Goal: Task Accomplishment & Management: Manage account settings

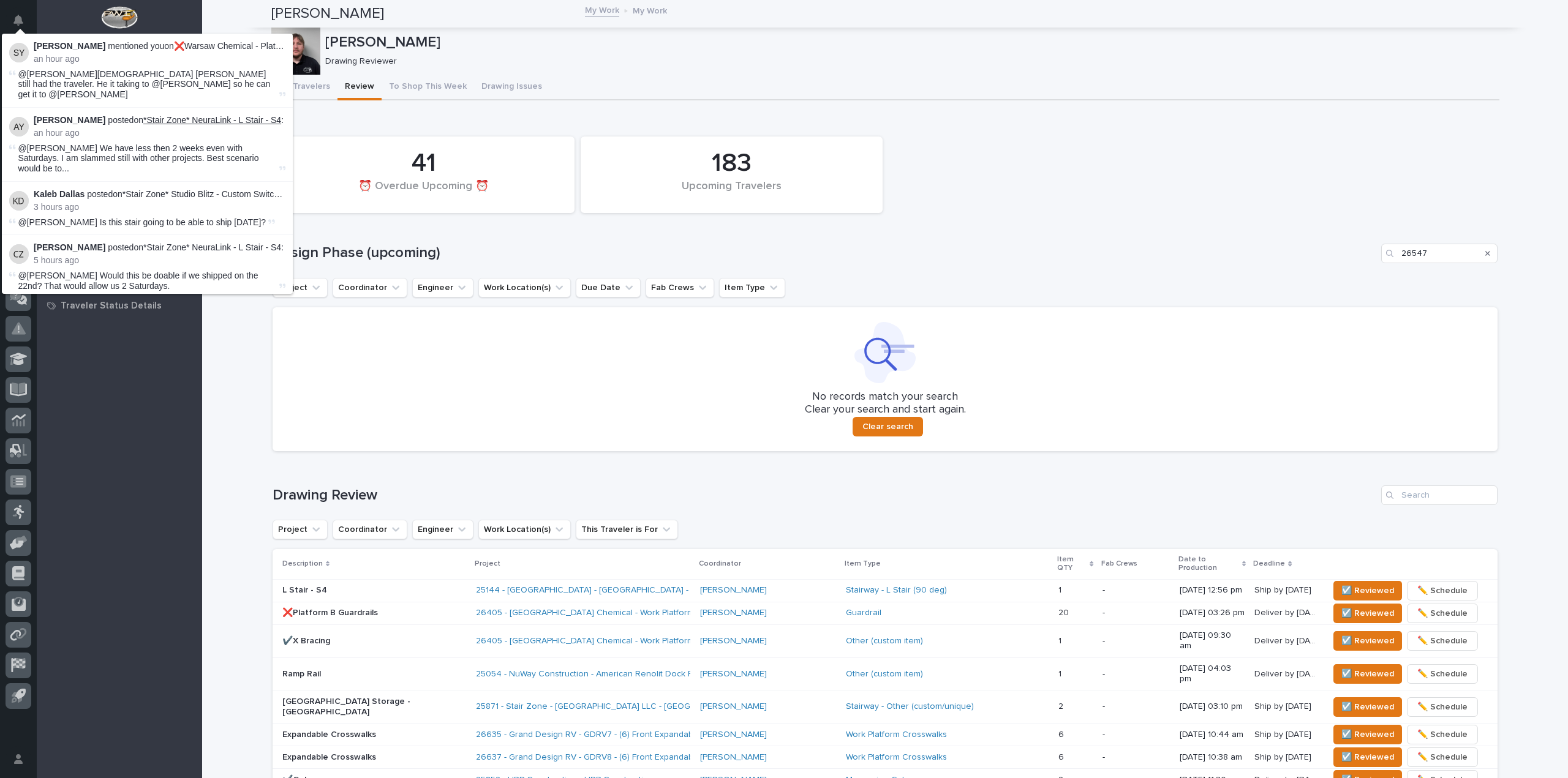
scroll to position [143, 0]
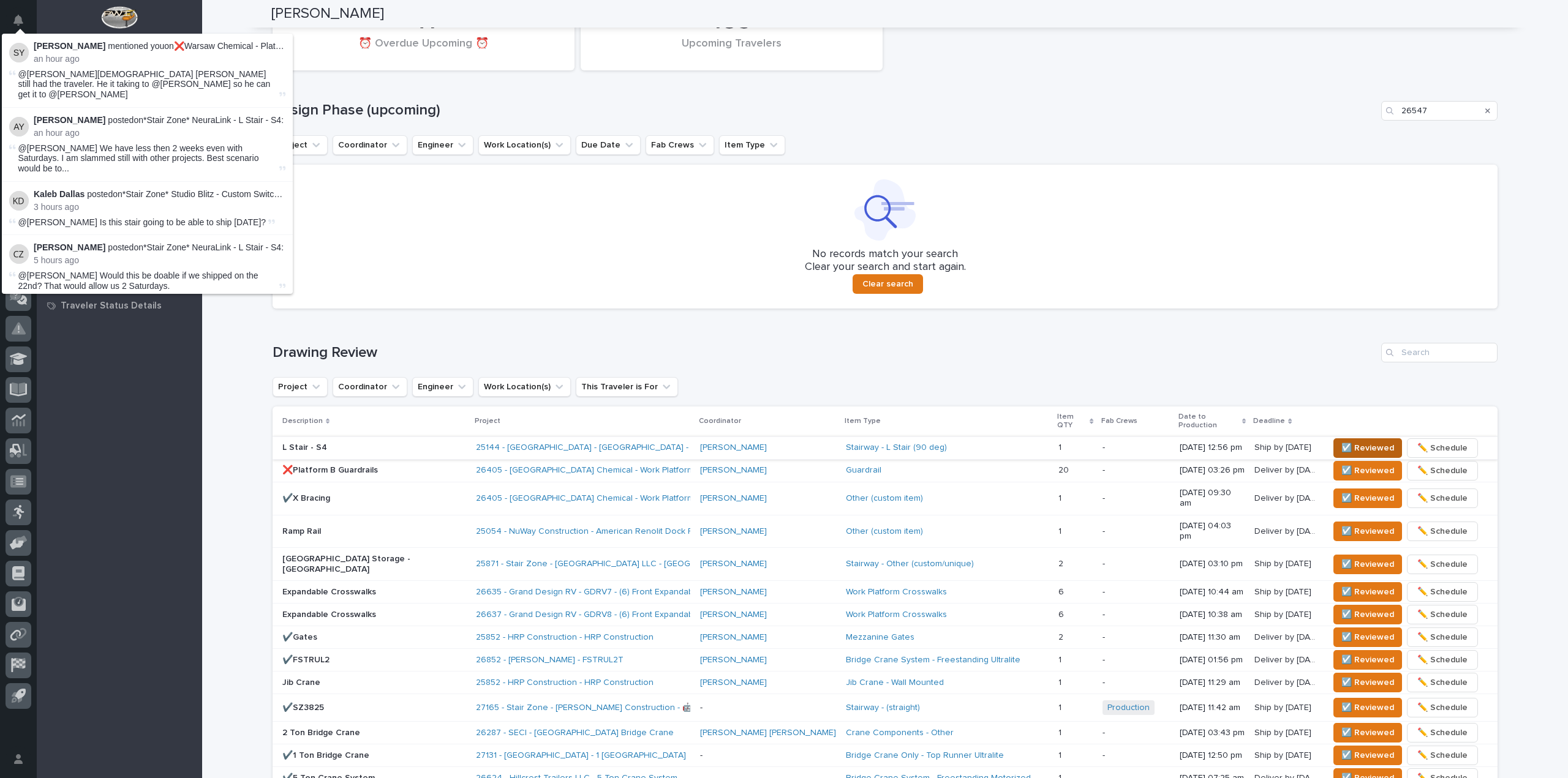
click at [1348, 441] on span "☑️ Reviewed" at bounding box center [1368, 448] width 52 height 14
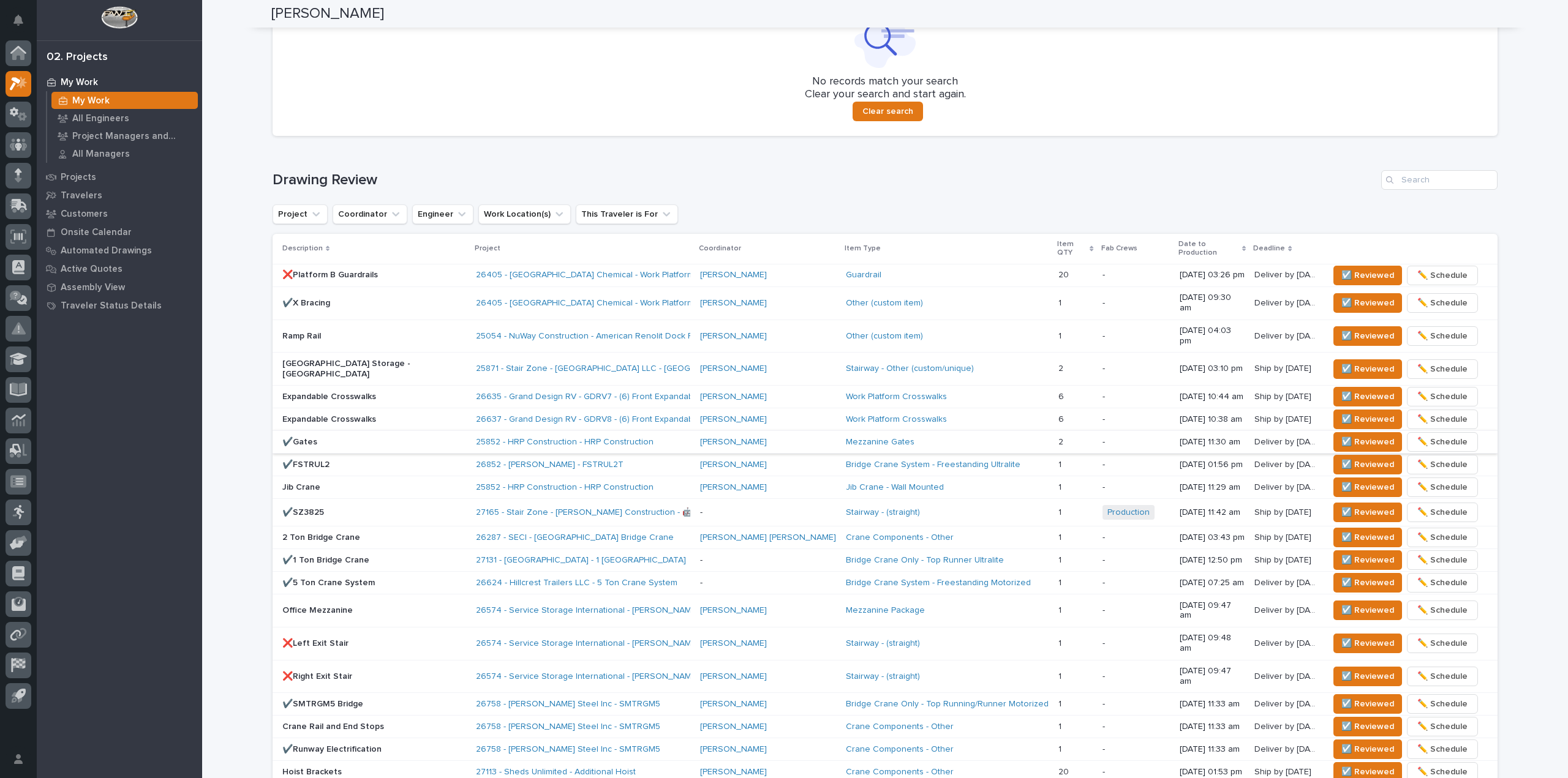
scroll to position [377, 0]
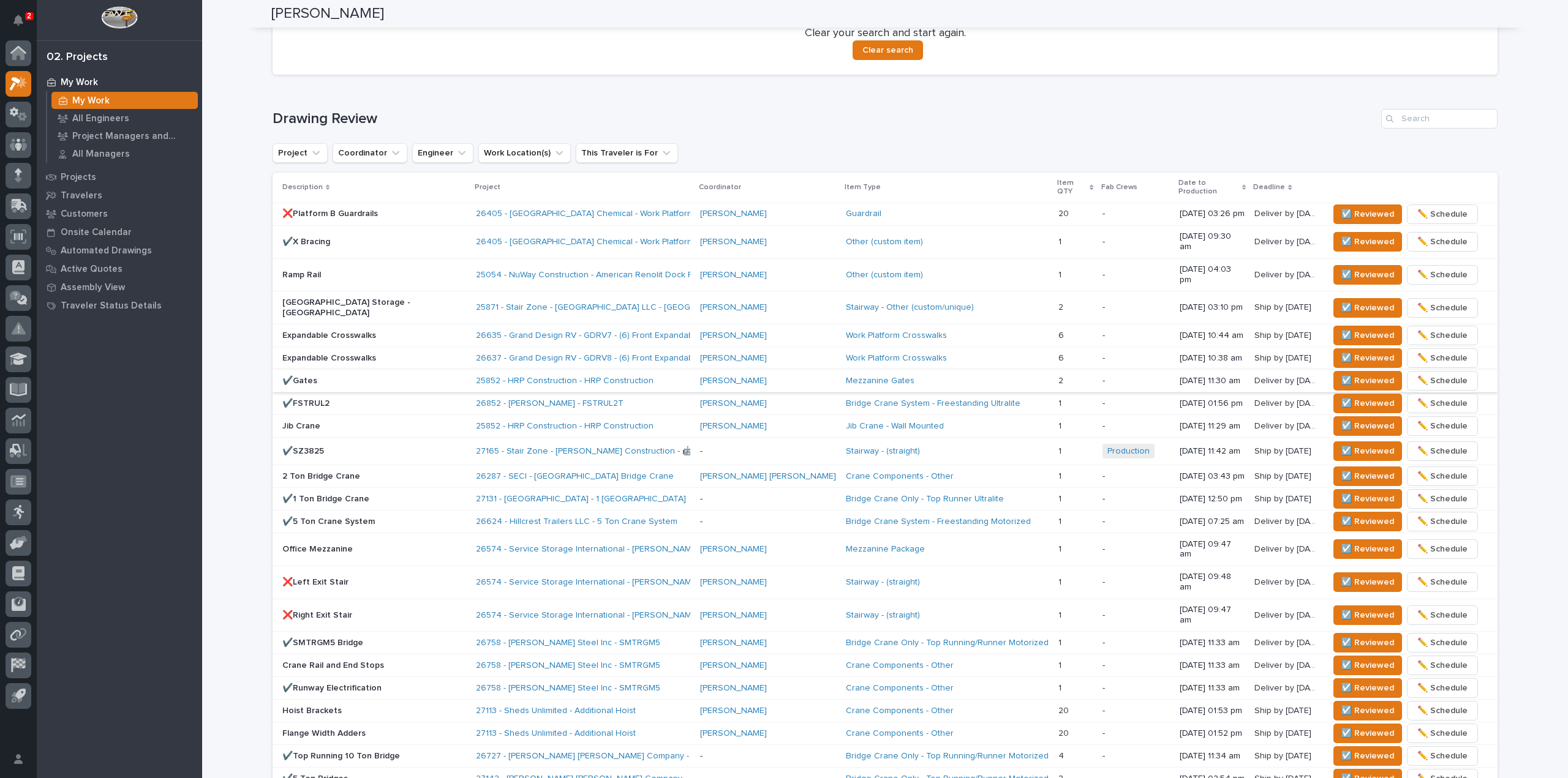
click at [30, 17] on p "2" at bounding box center [29, 16] width 4 height 8
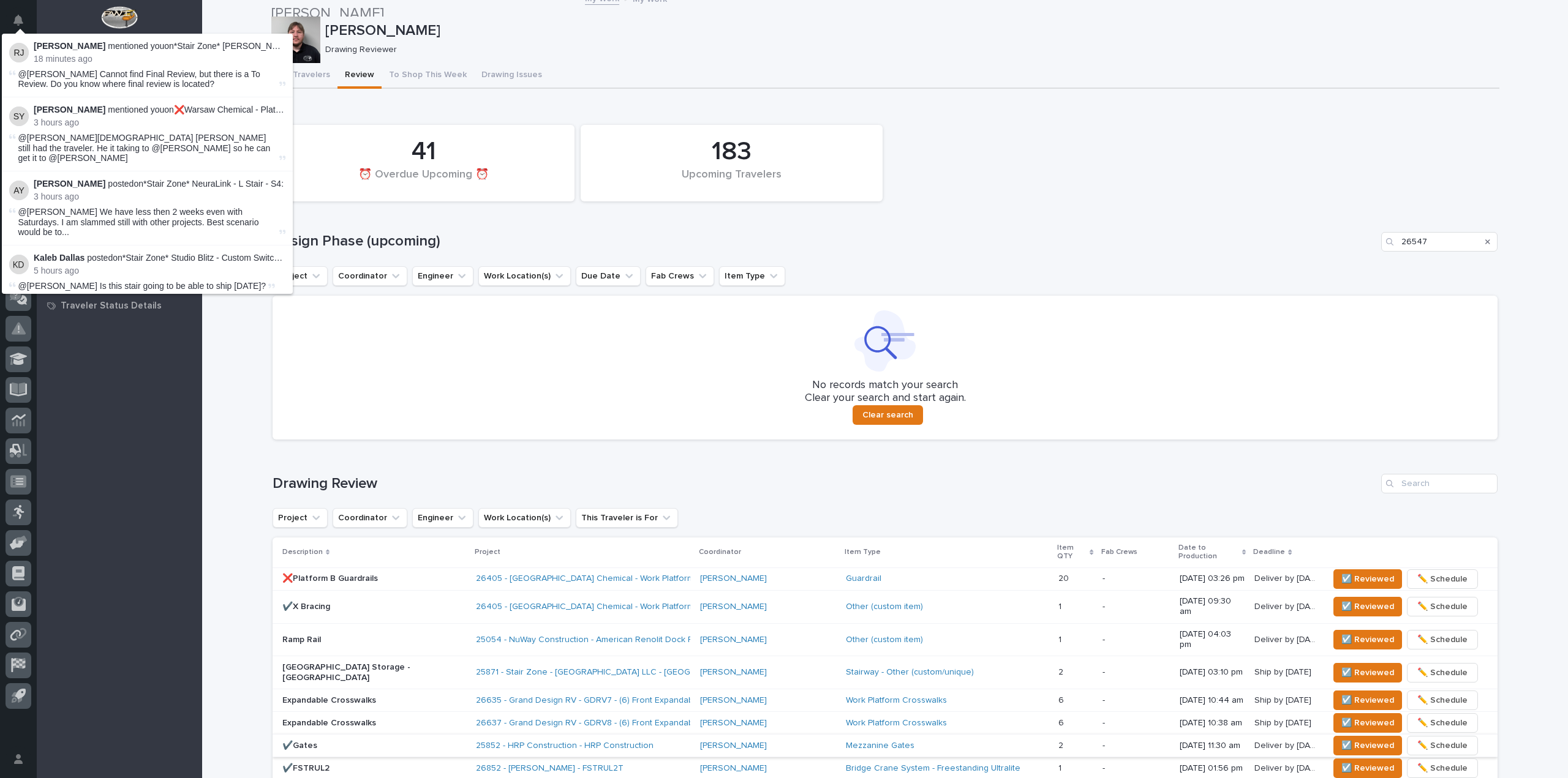
scroll to position [9, 0]
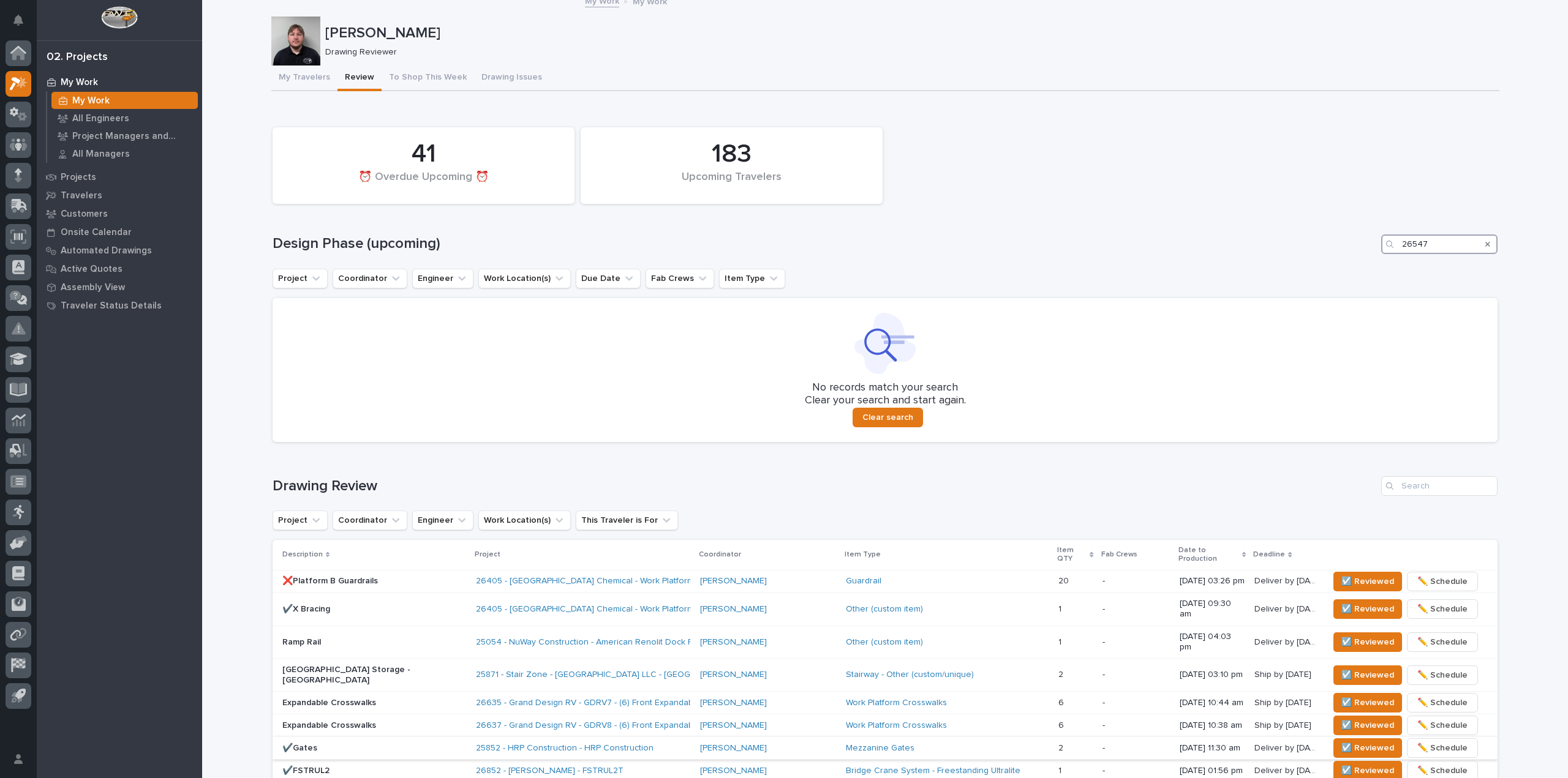
drag, startPoint x: 1427, startPoint y: 246, endPoint x: 1275, endPoint y: 250, distance: 152.1
click at [1277, 249] on div "Design Phase (upcoming) 26547" at bounding box center [885, 244] width 1225 height 19
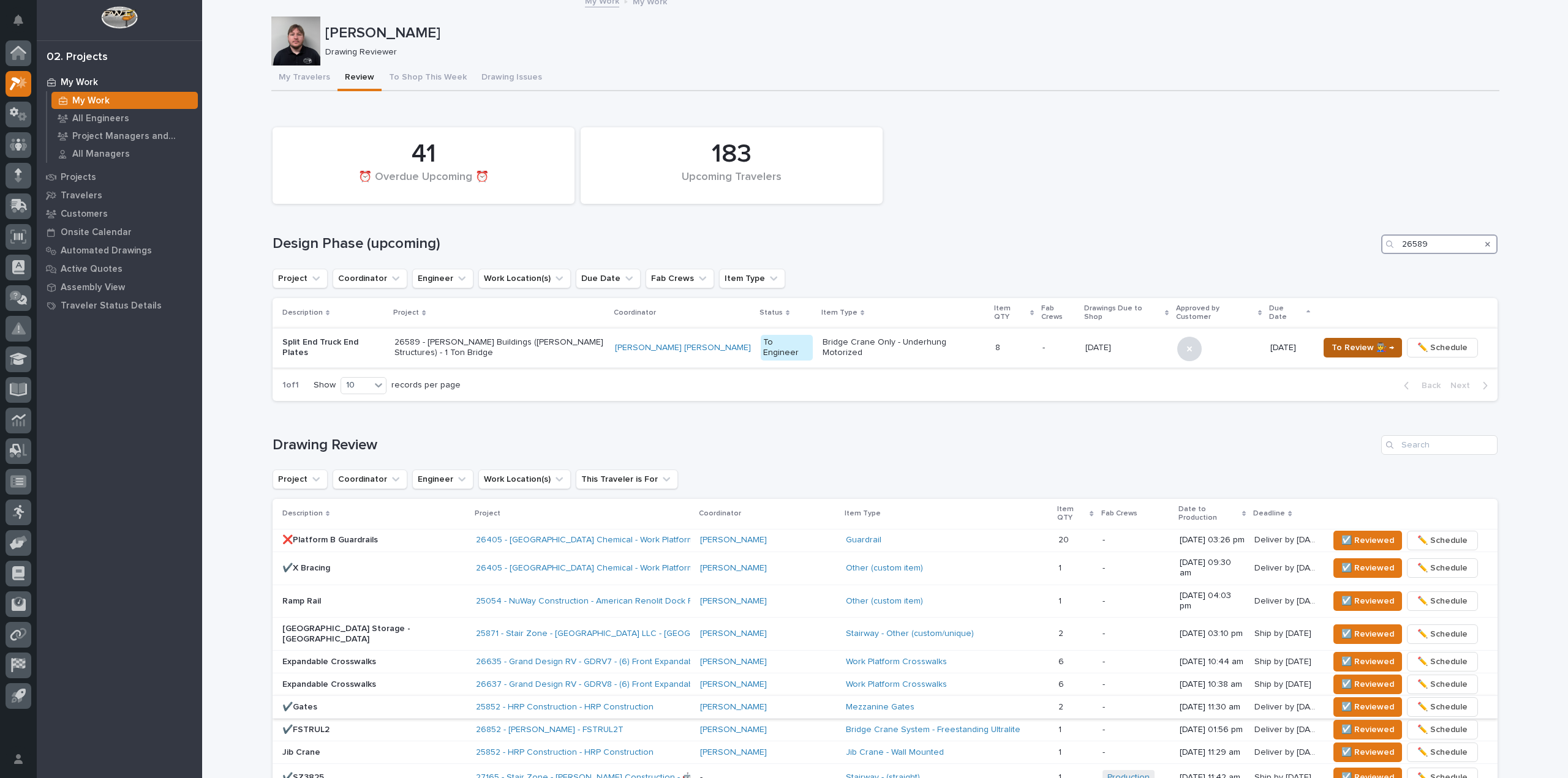
type input "26589"
click at [1342, 341] on span "To Review 👨‍🏭 →" at bounding box center [1363, 347] width 63 height 14
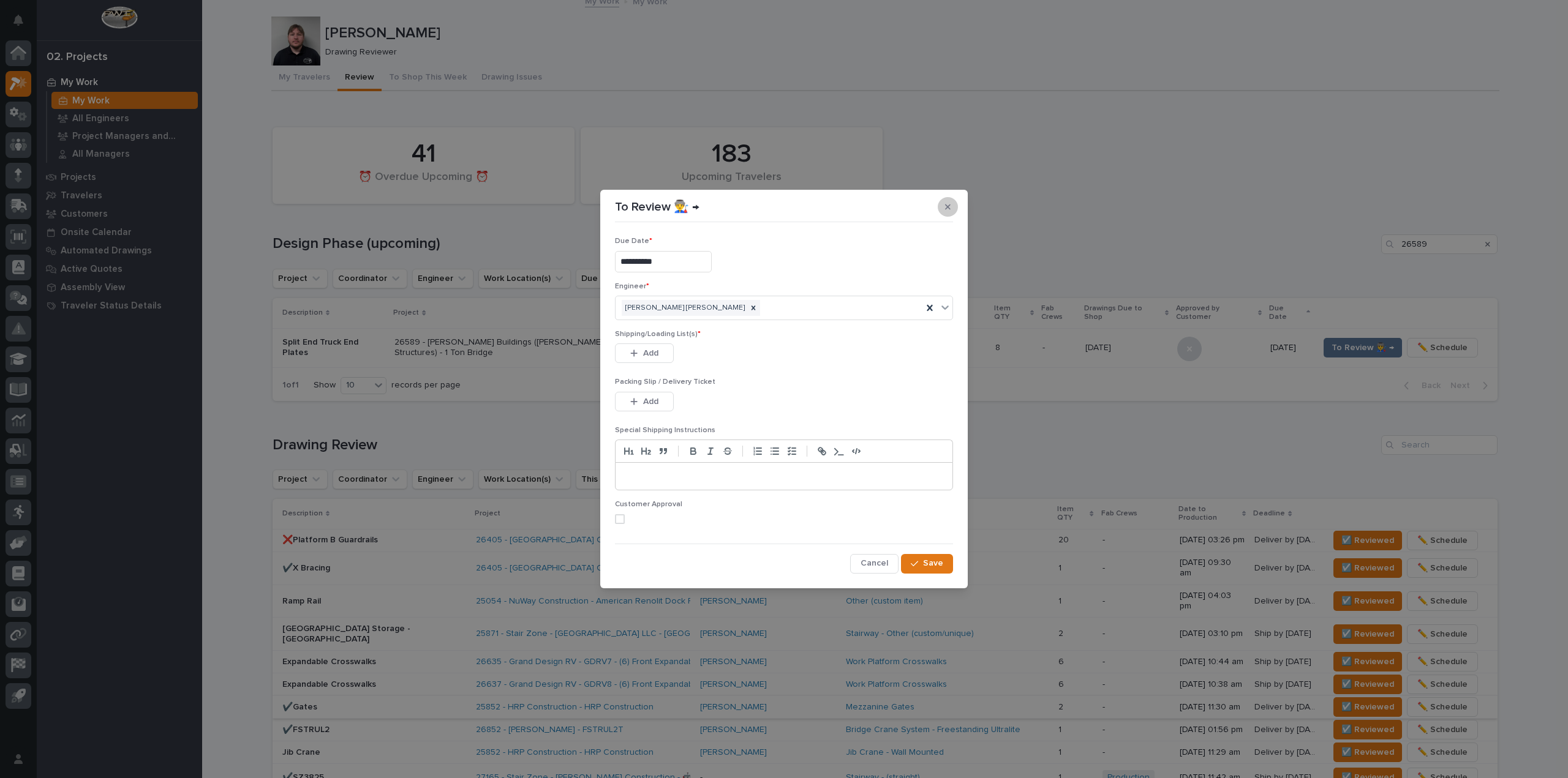
click at [951, 206] on button "button" at bounding box center [948, 206] width 20 height 19
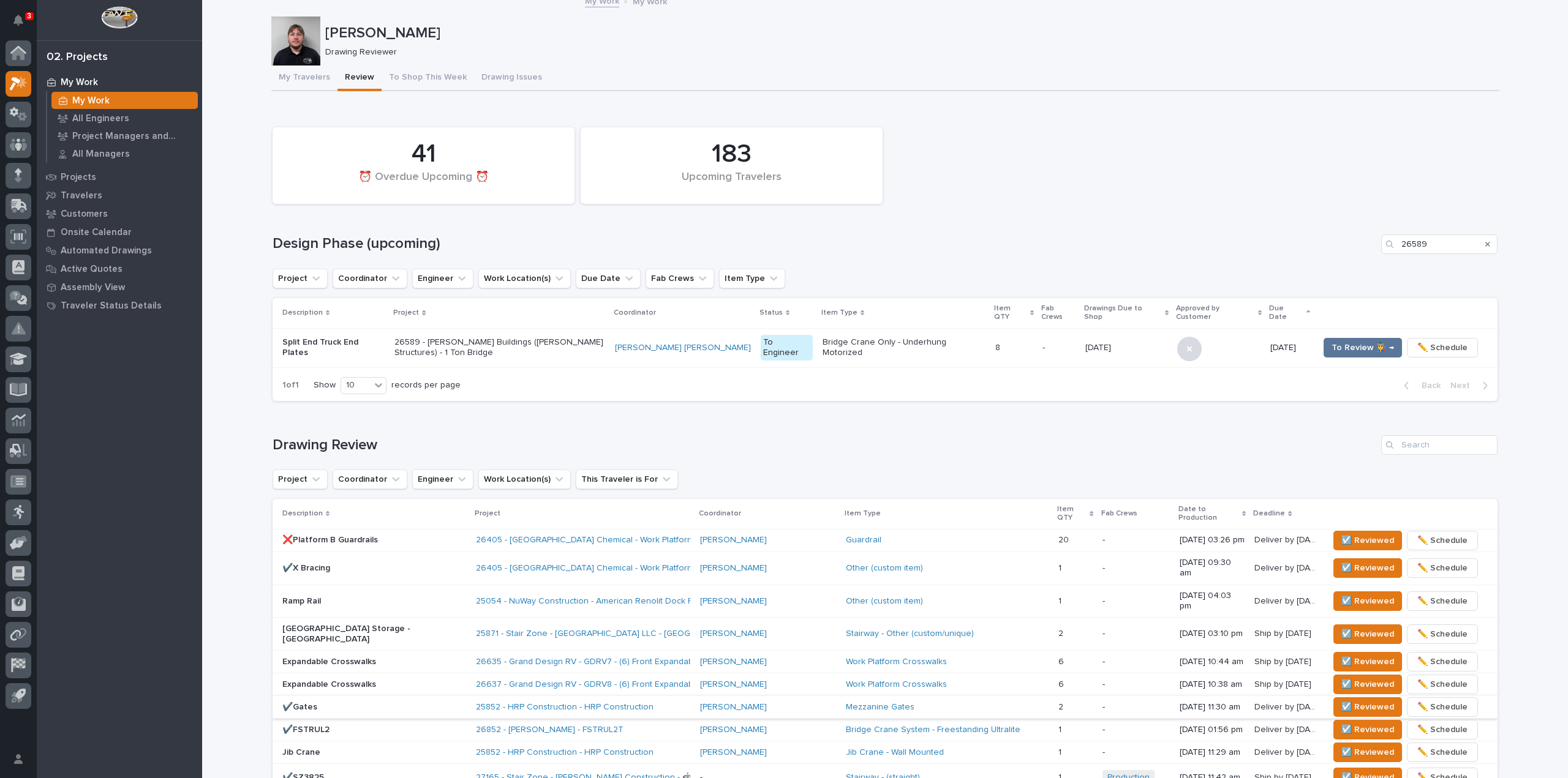
click at [1346, 115] on div "Loading... Saving… 183 Upcoming Travelers 41 ⏰ Overdue Upcoming ⏰ Design Phase …" at bounding box center [885, 258] width 1225 height 305
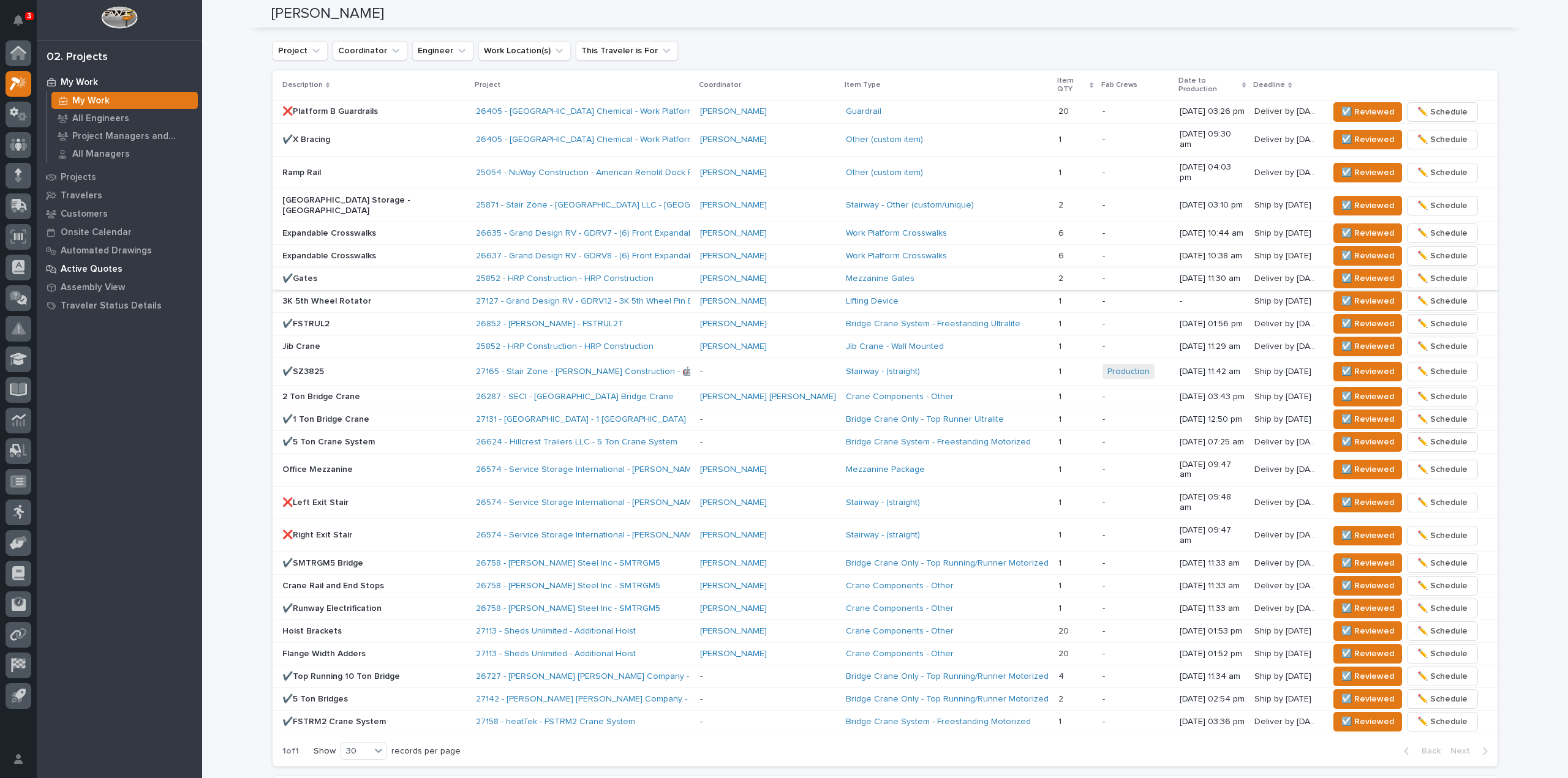
scroll to position [449, 0]
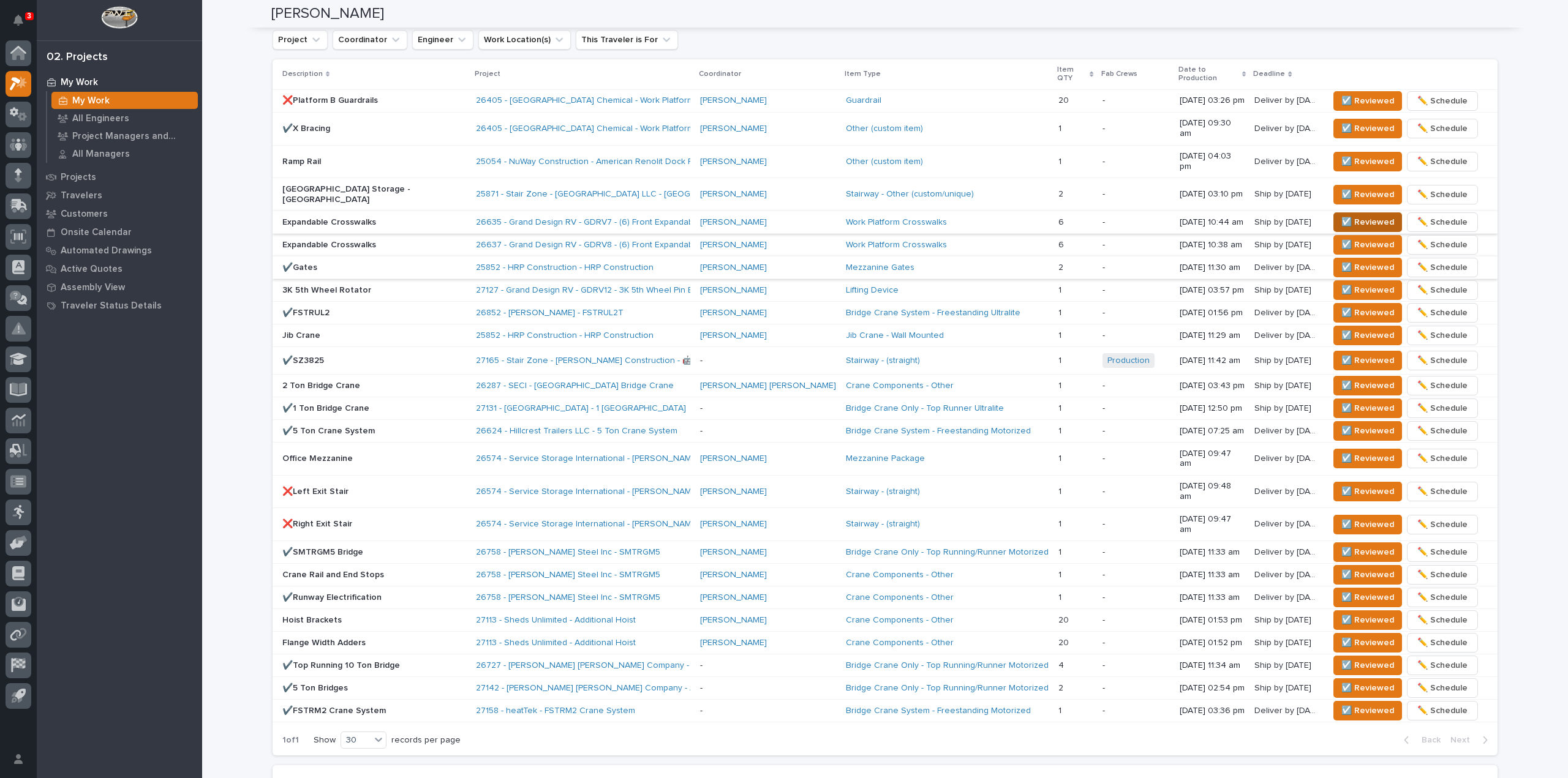
click at [1342, 215] on span "☑️ Reviewed" at bounding box center [1368, 221] width 52 height 14
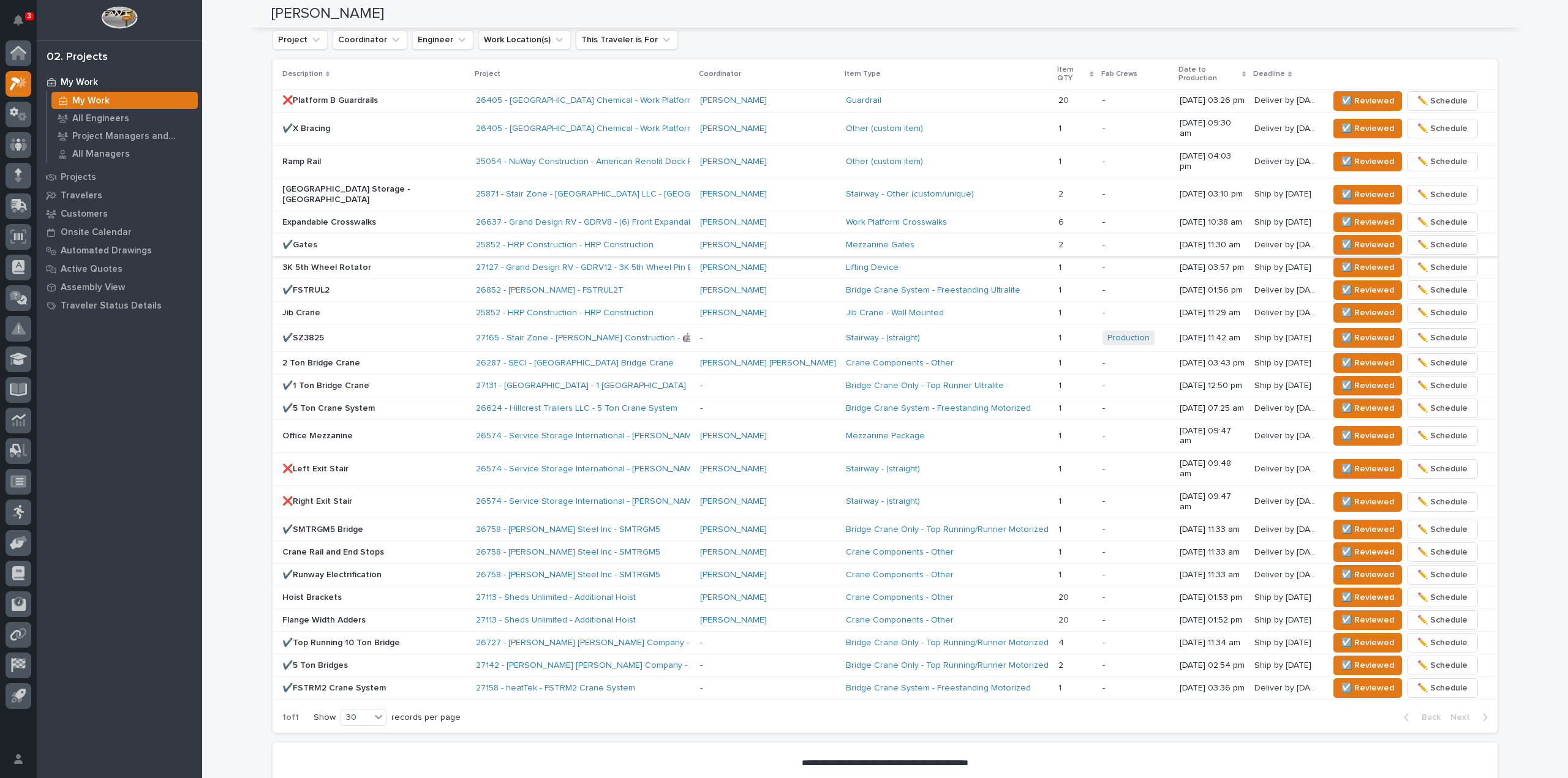
scroll to position [438, 0]
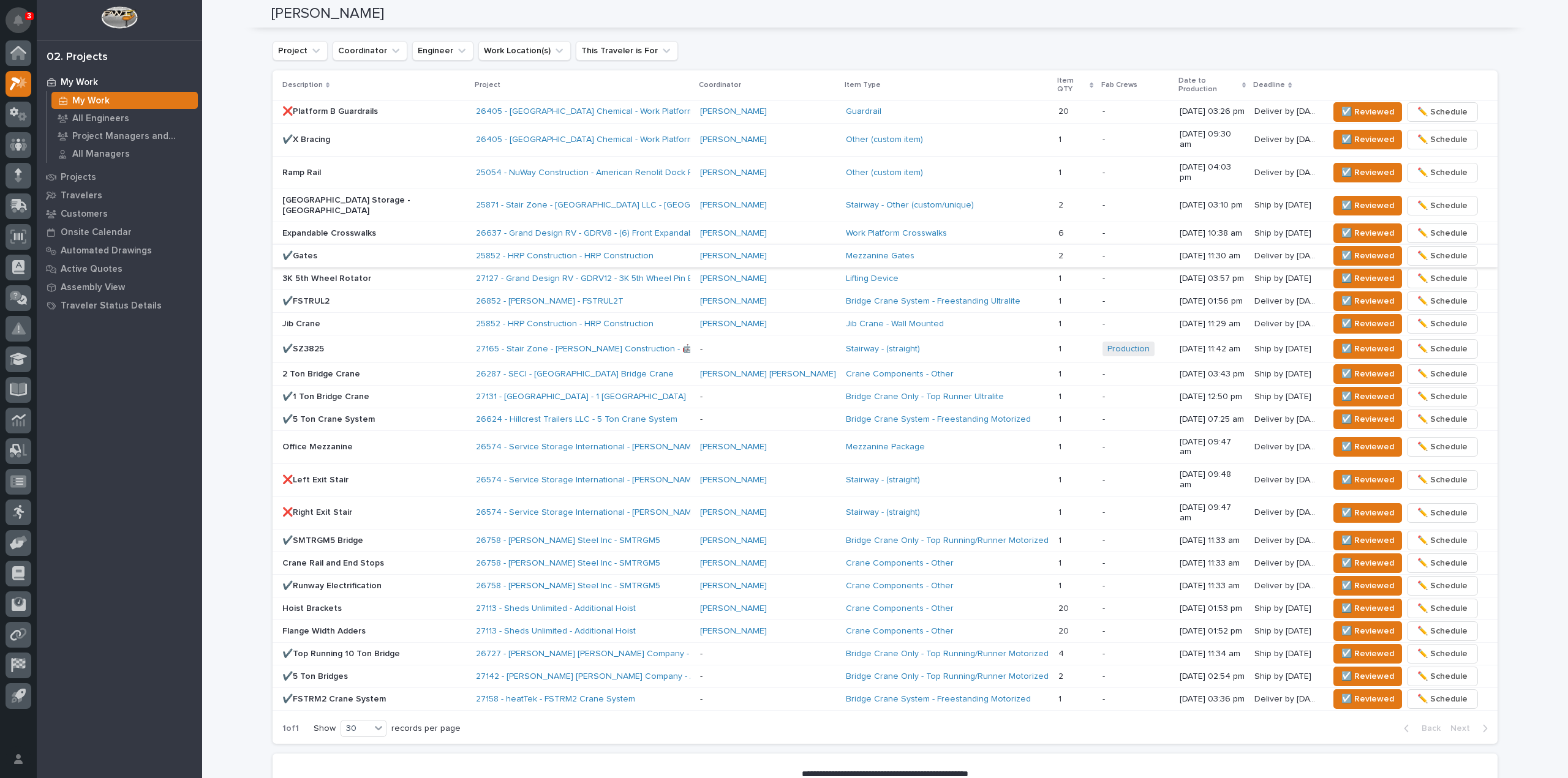
click at [21, 15] on icon "Notifications" at bounding box center [19, 19] width 10 height 11
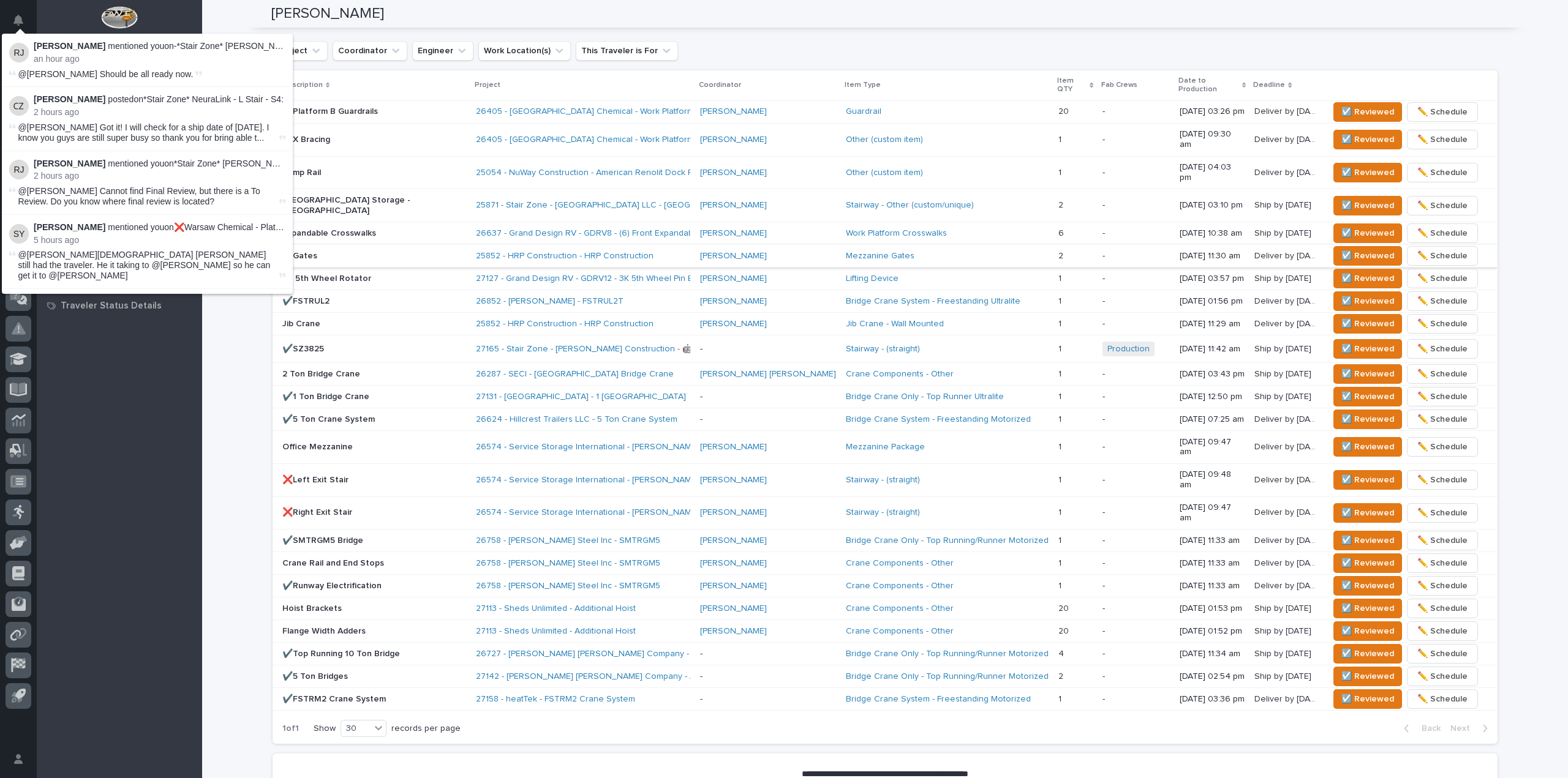
click at [132, 419] on div "My Work My Work All Engineers Project Managers and Engineers All Managers Proje…" at bounding box center [120, 425] width 166 height 705
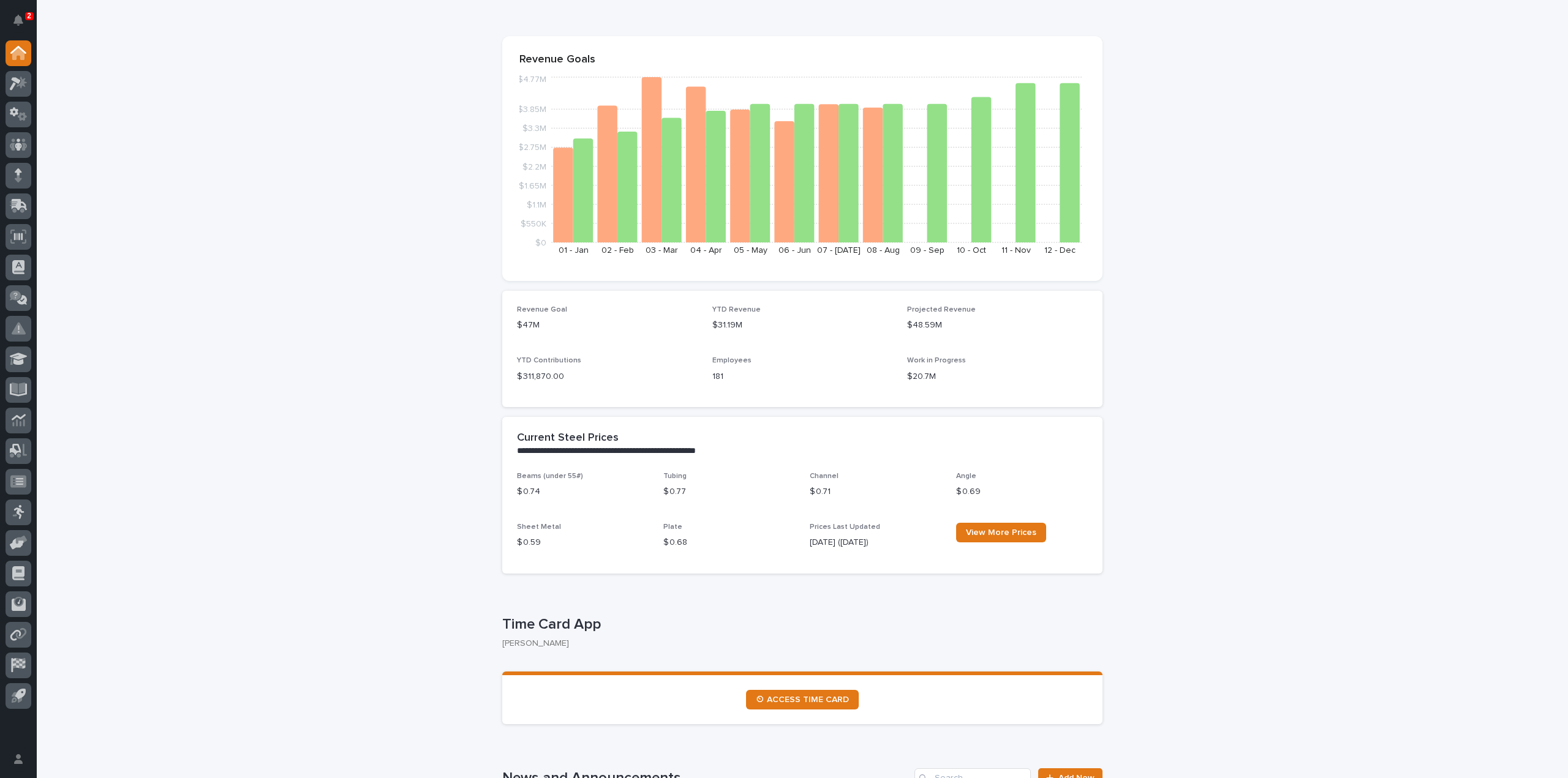
scroll to position [245, 0]
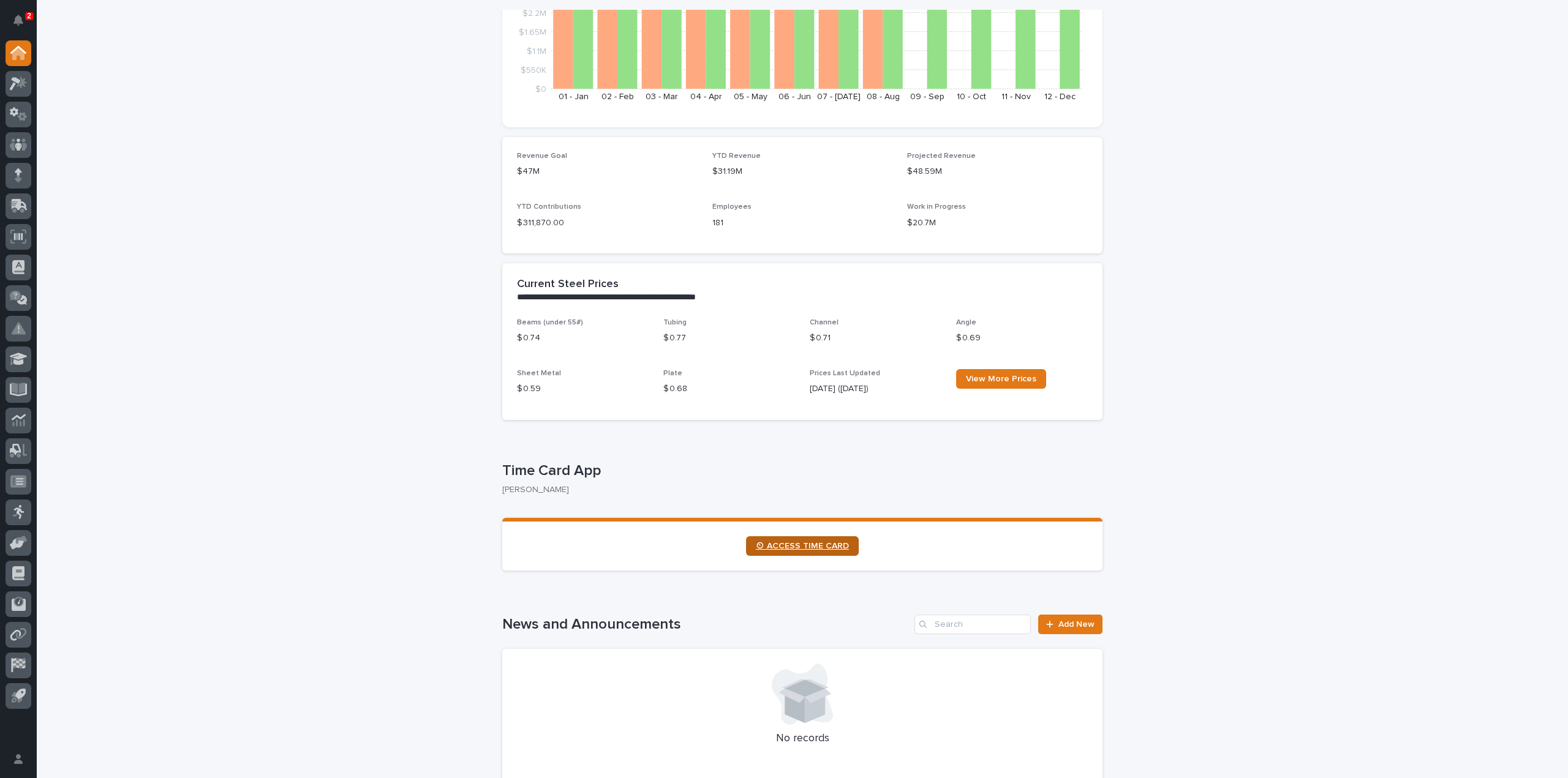
click at [820, 545] on span "⏲ ACCESS TIME CARD" at bounding box center [803, 547] width 93 height 8
click at [28, 15] on p "2" at bounding box center [29, 16] width 4 height 8
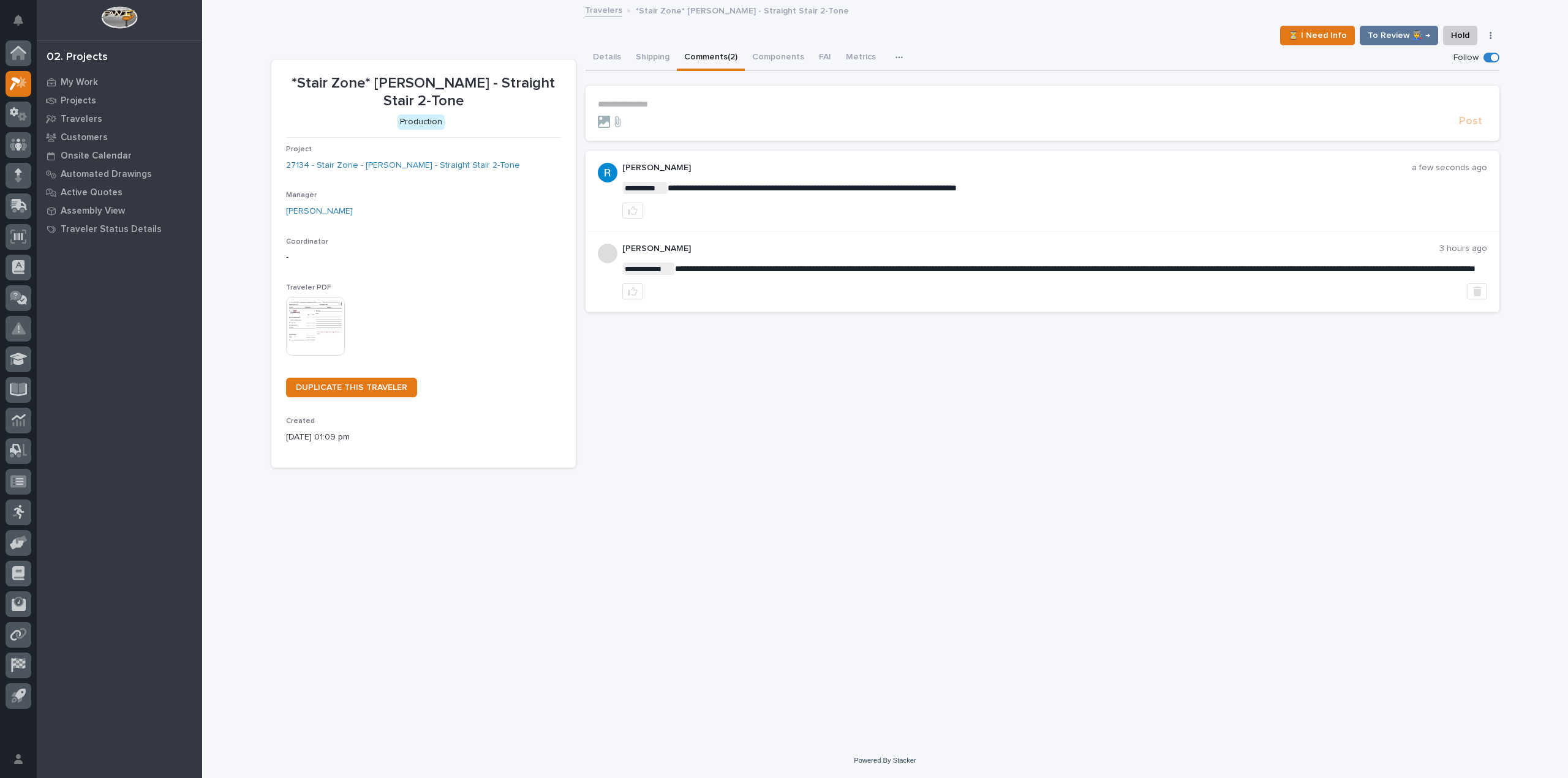
click at [645, 102] on p "**********" at bounding box center [1043, 104] width 890 height 10
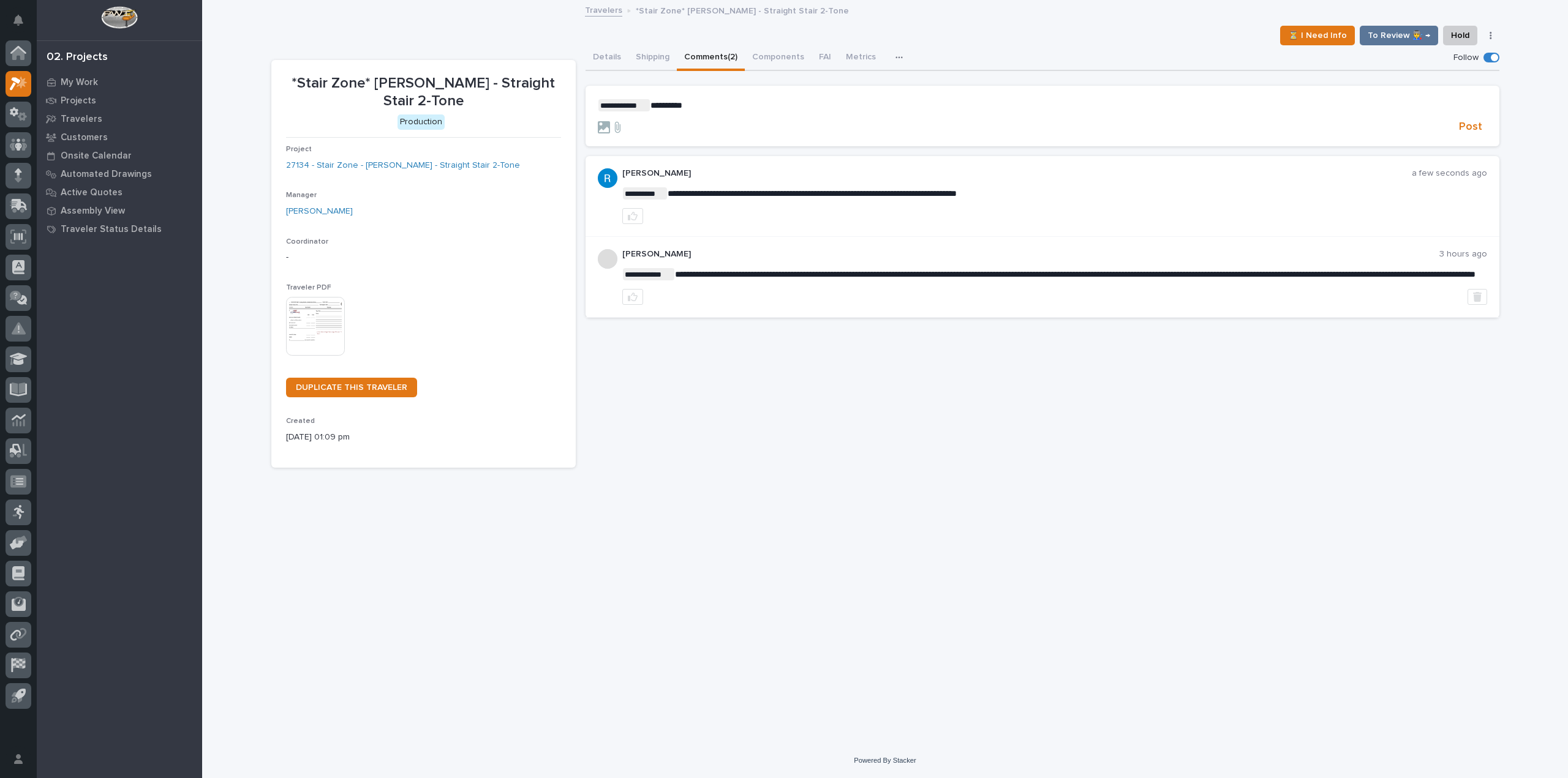
click at [645, 102] on span "**********" at bounding box center [623, 105] width 52 height 13
click at [780, 106] on span "**********" at bounding box center [738, 106] width 176 height 8
click at [1465, 130] on span "Post" at bounding box center [1471, 127] width 24 height 14
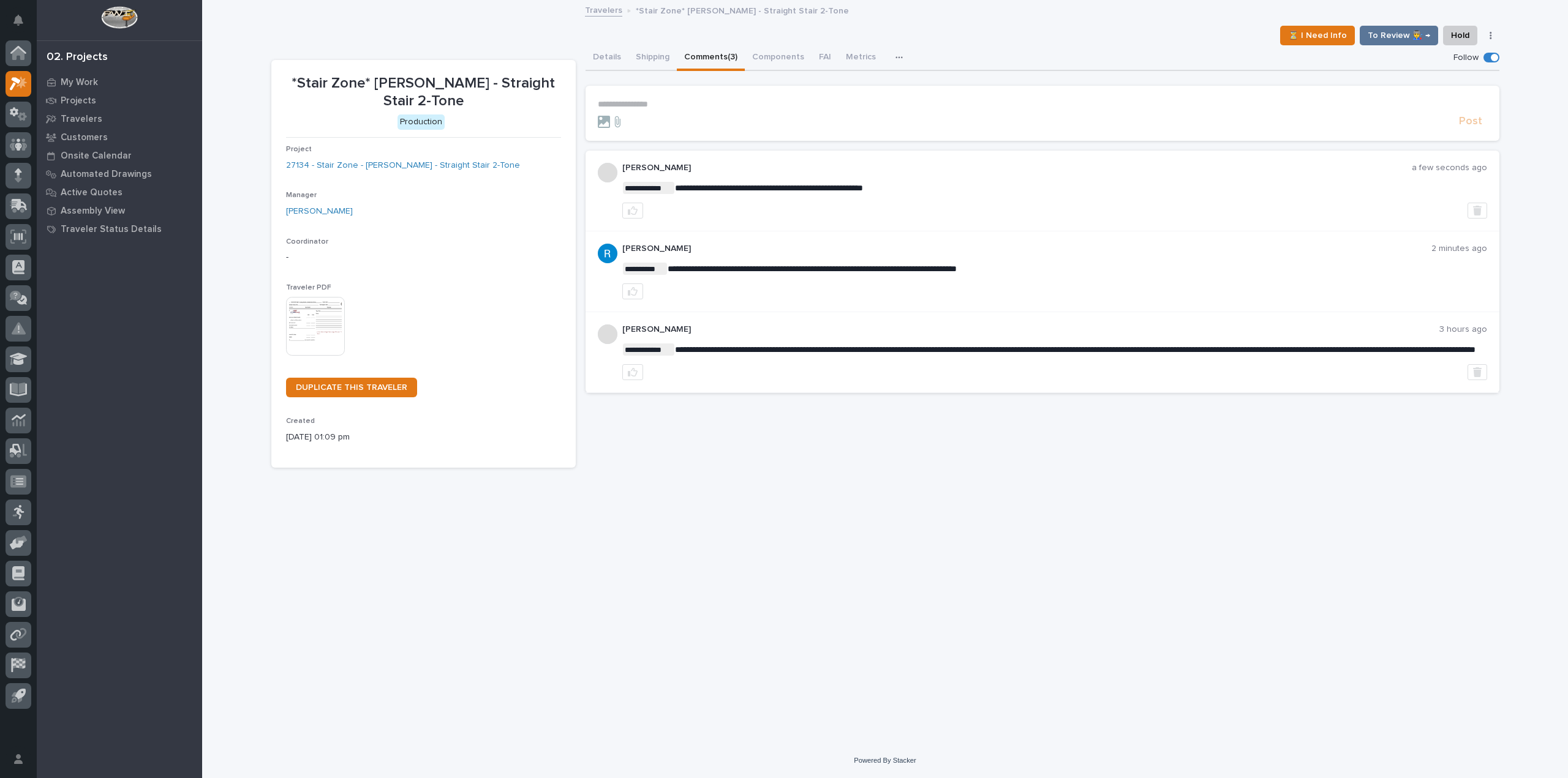
click at [372, 156] on div "Project 27134 - Stair Zone - Jeremy Sabatini - Straight Stair 2-Tone" at bounding box center [424, 163] width 275 height 36
click at [372, 166] on link "27134 - Stair Zone - Jeremy Sabatini - Straight Stair 2-Tone" at bounding box center [403, 166] width 234 height 13
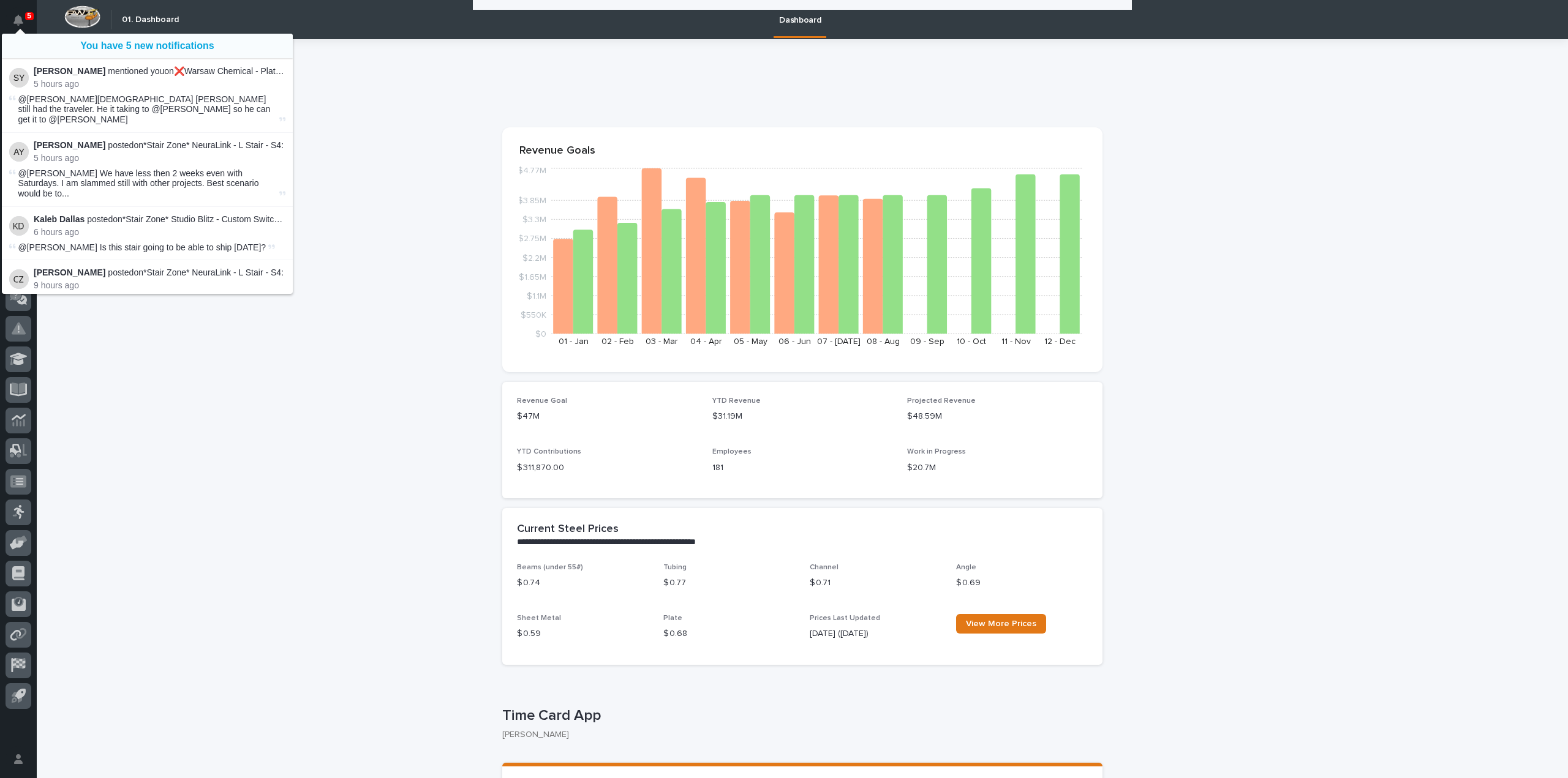
scroll to position [245, 0]
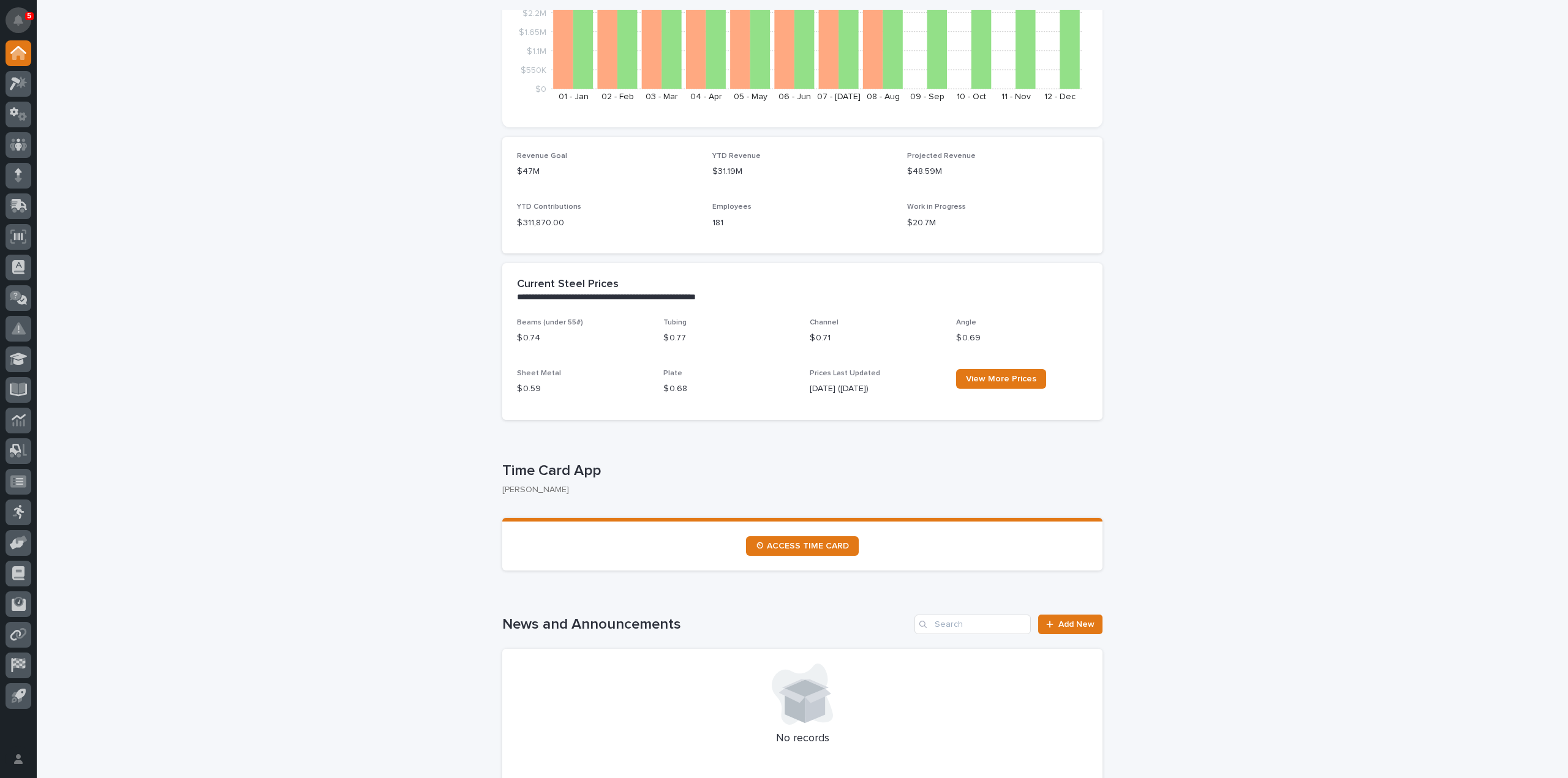
click at [16, 28] on button "Notifications" at bounding box center [19, 20] width 25 height 25
click at [823, 543] on span "⏲ ACCESS TIME CARD" at bounding box center [803, 547] width 93 height 8
